Goal: Obtain resource: Download file/media

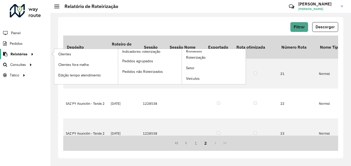
scroll to position [257, 7]
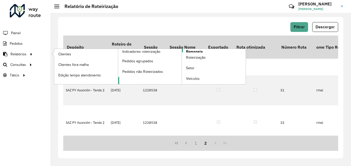
click at [198, 50] on span "Romaneio" at bounding box center [194, 51] width 17 height 5
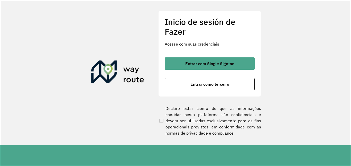
click at [197, 77] on div "Entrar com Single Sign-on Entrar como terceiro" at bounding box center [210, 73] width 90 height 33
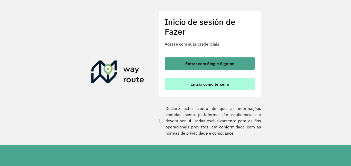
click at [198, 83] on font "Entrar como terceiro" at bounding box center [210, 84] width 39 height 5
click at [201, 83] on font "Entrar como terceiro" at bounding box center [210, 84] width 39 height 5
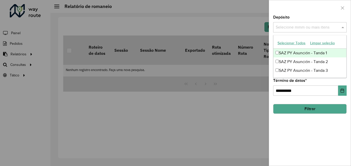
drag, startPoint x: 293, startPoint y: 27, endPoint x: 291, endPoint y: 30, distance: 3.6
click at [292, 27] on input "text" at bounding box center [308, 27] width 66 height 6
click at [284, 55] on font "SAZ PY Asunción - Tanda 1" at bounding box center [303, 53] width 48 height 4
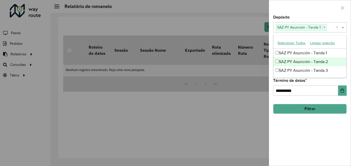
click at [280, 64] on div "SAZ PY Asunción - Tanda 2" at bounding box center [310, 61] width 73 height 9
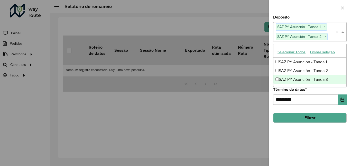
click at [281, 81] on font "SAZ PY Asunción - Tanda 3" at bounding box center [303, 79] width 49 height 4
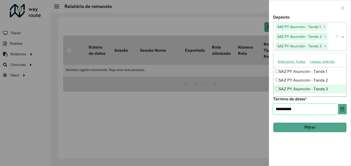
click at [309, 108] on input "**********" at bounding box center [305, 109] width 65 height 10
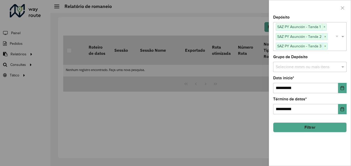
click at [287, 66] on input "text" at bounding box center [308, 67] width 66 height 6
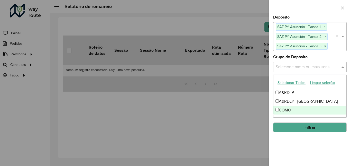
click at [293, 133] on div "**********" at bounding box center [310, 90] width 82 height 150
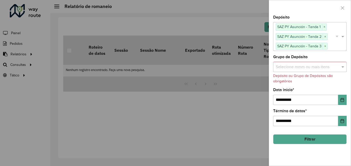
click at [296, 136] on button "Filtrar" at bounding box center [310, 139] width 74 height 10
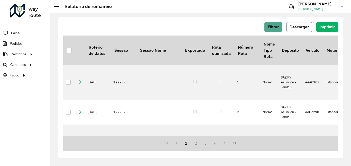
click at [305, 28] on span "Descargar" at bounding box center [299, 27] width 19 height 4
